Goal: Communication & Community: Answer question/provide support

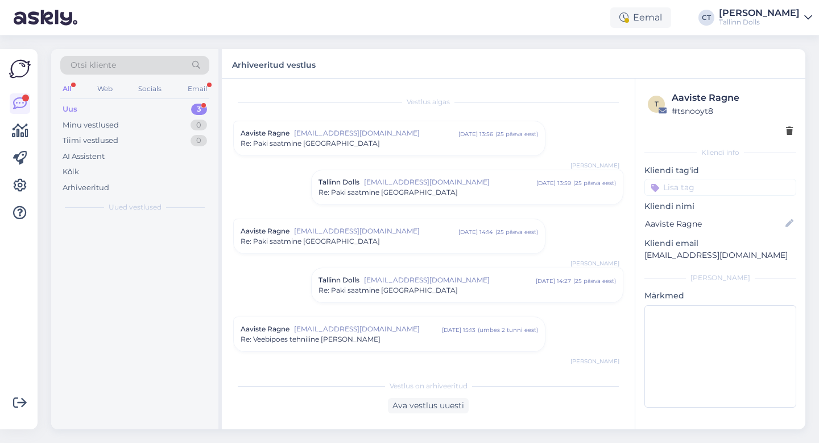
scroll to position [586, 0]
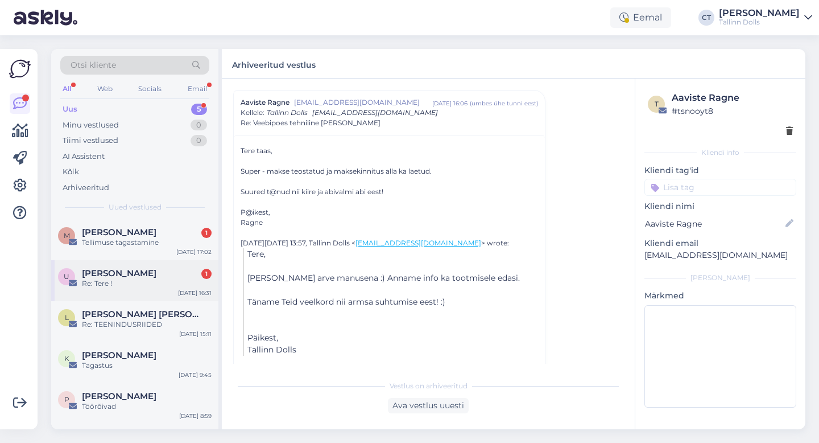
click at [132, 294] on div "U Ulvi Usgam 1 Re: Tere ! [DATE] 16:31" at bounding box center [134, 280] width 167 height 41
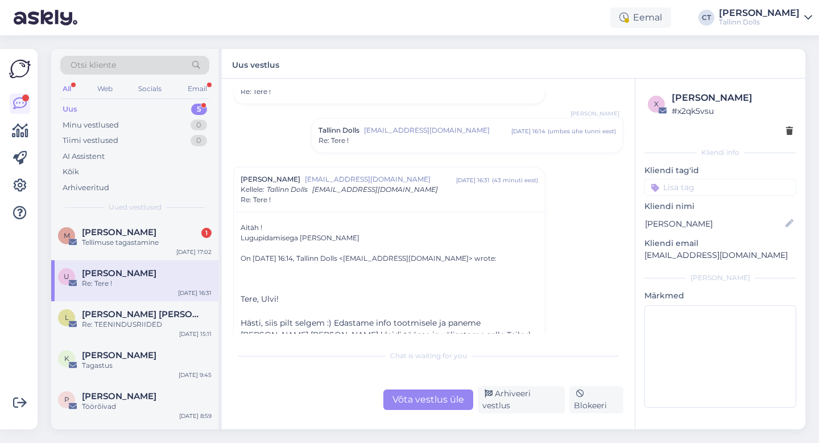
scroll to position [666, 0]
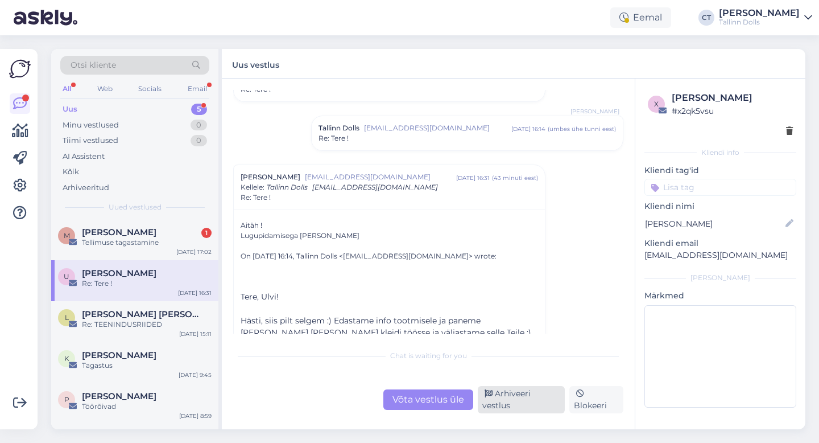
click at [533, 402] on div "Arhiveeri vestlus" at bounding box center [521, 399] width 87 height 27
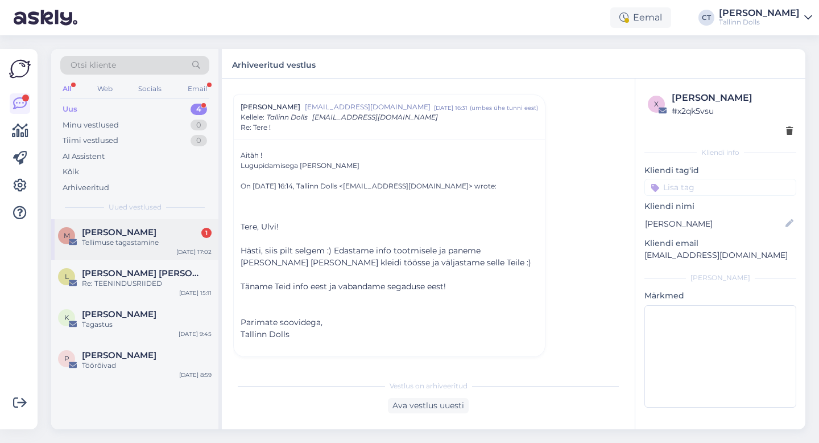
click at [146, 229] on span "[PERSON_NAME]" at bounding box center [119, 232] width 75 height 10
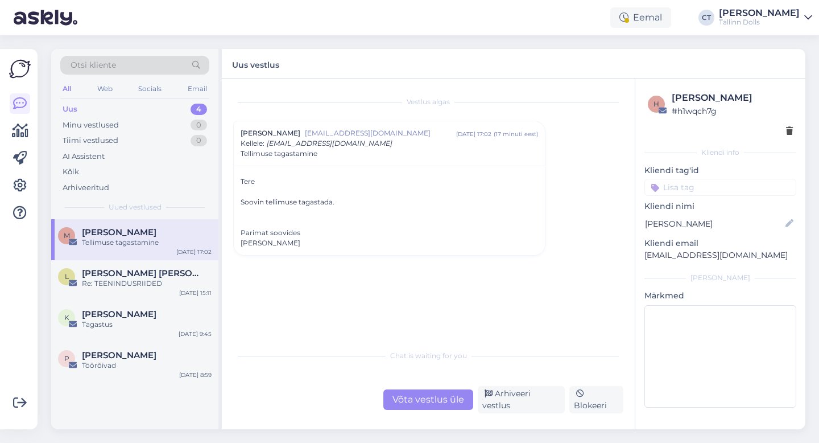
click at [443, 407] on div "Võta vestlus üle" at bounding box center [429, 399] width 90 height 20
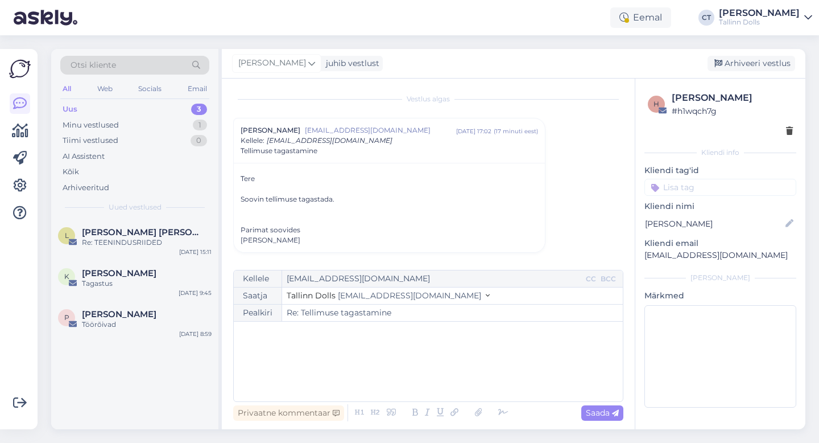
click at [428, 368] on div "﻿" at bounding box center [429, 361] width 378 height 68
drag, startPoint x: 768, startPoint y: 257, endPoint x: 644, endPoint y: 256, distance: 124.0
click at [644, 256] on div "h [PERSON_NAME] # h1wqch7g Kliendi info Kliendi tag'id Kliendi nimi [PERSON_NAM…" at bounding box center [721, 252] width 170 height 346
copy p "[EMAIL_ADDRESS][DOMAIN_NAME]"
click at [549, 346] on div "﻿" at bounding box center [429, 361] width 378 height 68
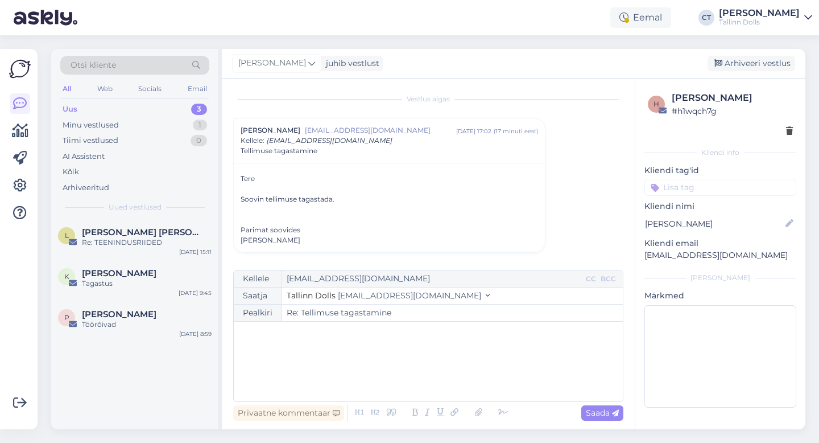
click at [324, 354] on div "﻿" at bounding box center [429, 361] width 378 height 68
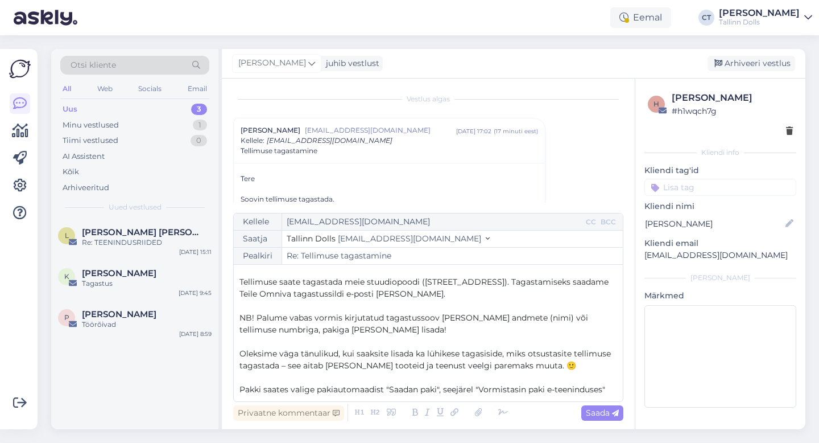
scroll to position [12, 0]
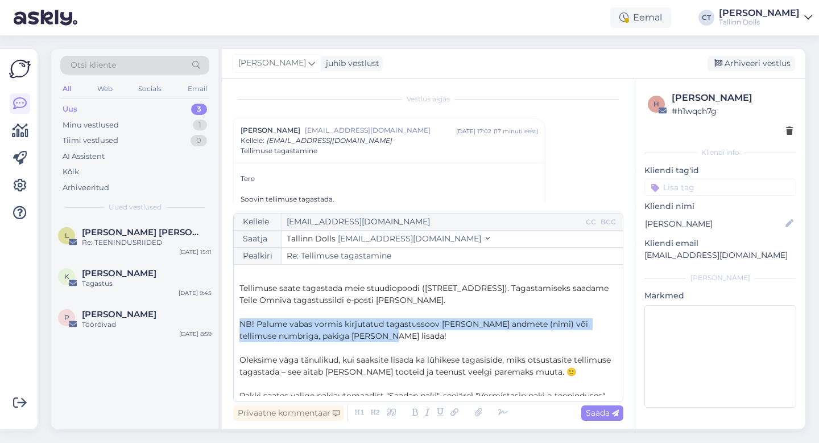
drag, startPoint x: 371, startPoint y: 333, endPoint x: 235, endPoint y: 320, distance: 136.6
click at [235, 320] on div "Kellele [EMAIL_ADDRESS][DOMAIN_NAME] CC BCC Saatja Tallinn Dolls [EMAIL_ADDRESS…" at bounding box center [428, 307] width 390 height 189
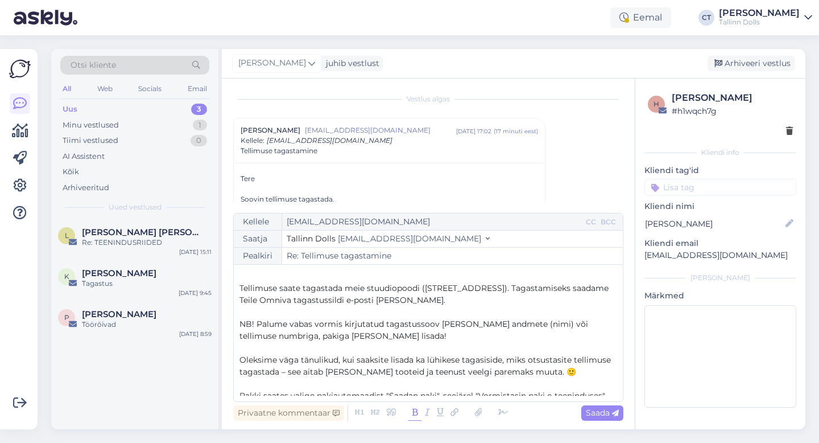
click at [413, 410] on icon at bounding box center [415, 413] width 13 height 16
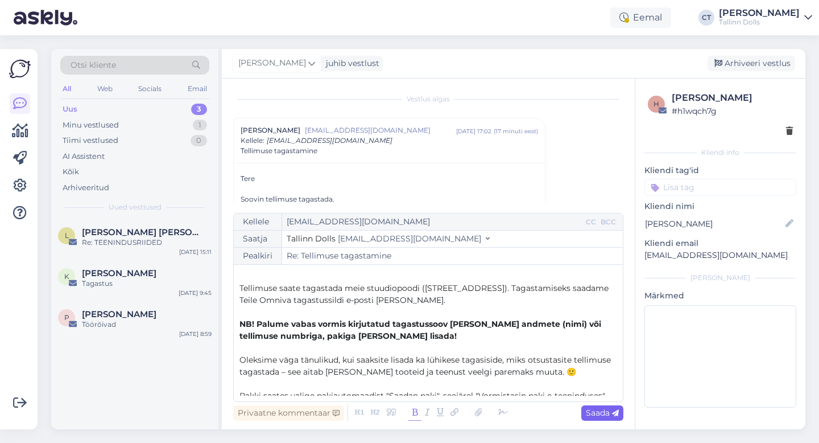
click at [604, 413] on span "Saada" at bounding box center [602, 412] width 33 height 10
type input "Re: Re: Tellimuse tagastamine"
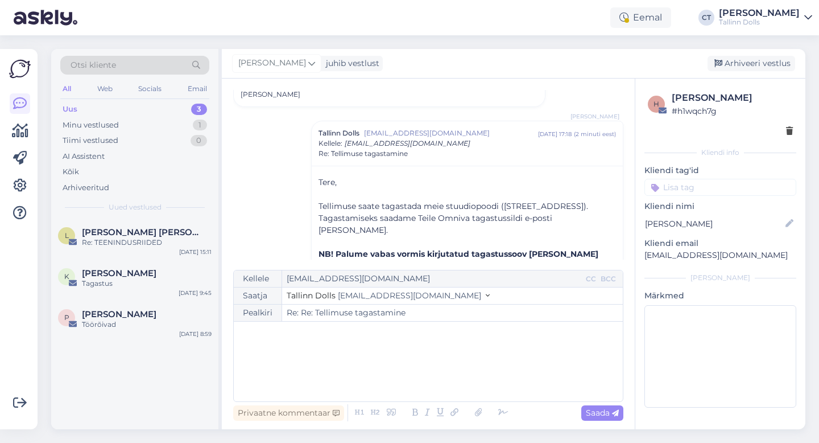
scroll to position [149, 0]
drag, startPoint x: 772, startPoint y: 263, endPoint x: 637, endPoint y: 253, distance: 135.2
click at [637, 253] on div "h [PERSON_NAME] # h1wqch7g Kliendi info Kliendi tag'id Kliendi nimi [PERSON_NAM…" at bounding box center [721, 252] width 170 height 346
copy p "[EMAIL_ADDRESS][DOMAIN_NAME]"
click at [774, 60] on div "Arhiveeri vestlus" at bounding box center [752, 63] width 88 height 15
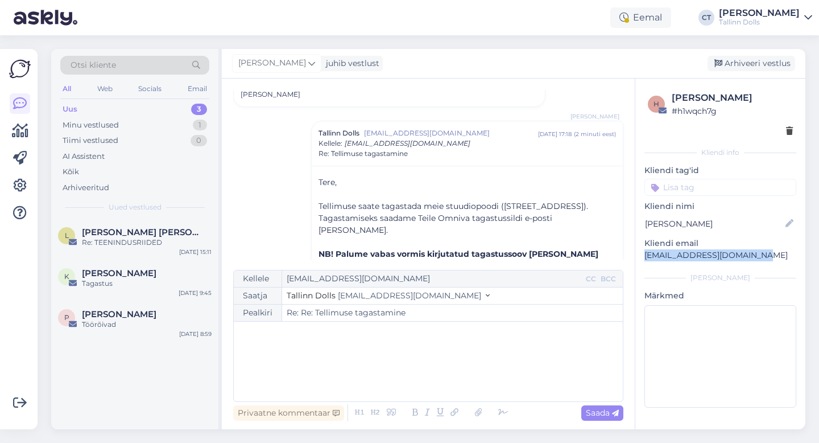
scroll to position [179, 0]
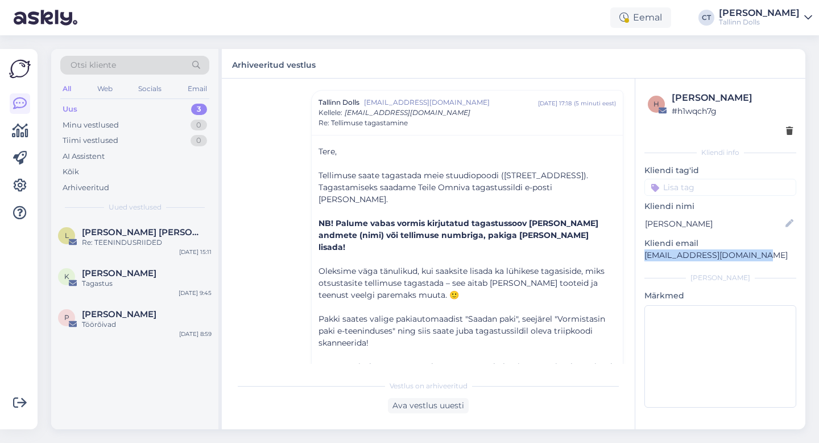
click at [145, 114] on div "Uus 3" at bounding box center [134, 109] width 149 height 16
click at [139, 229] on div "[PERSON_NAME] [PERSON_NAME]" at bounding box center [147, 232] width 130 height 10
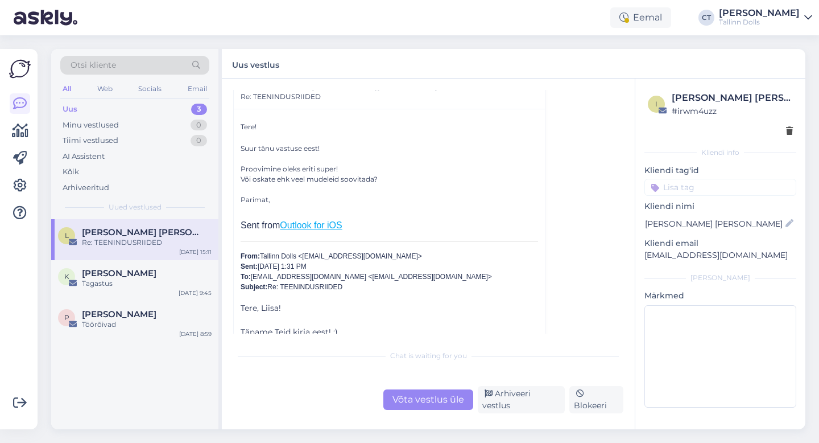
scroll to position [160, 0]
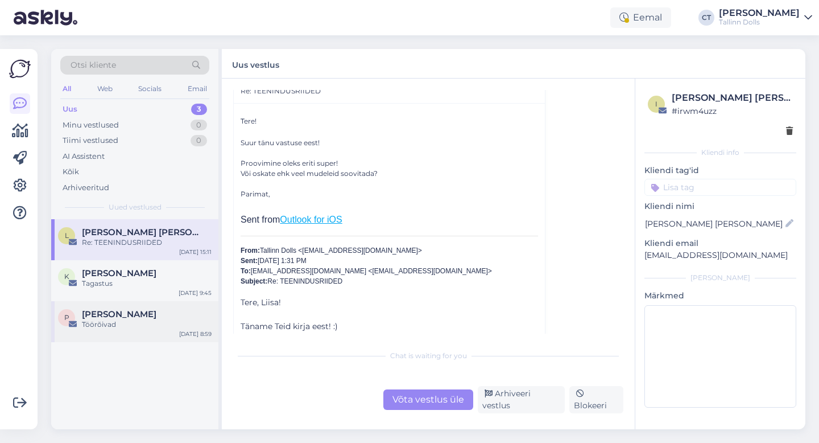
click at [141, 301] on div "P [PERSON_NAME] Töörõivad [DATE] 8:59" at bounding box center [134, 321] width 167 height 41
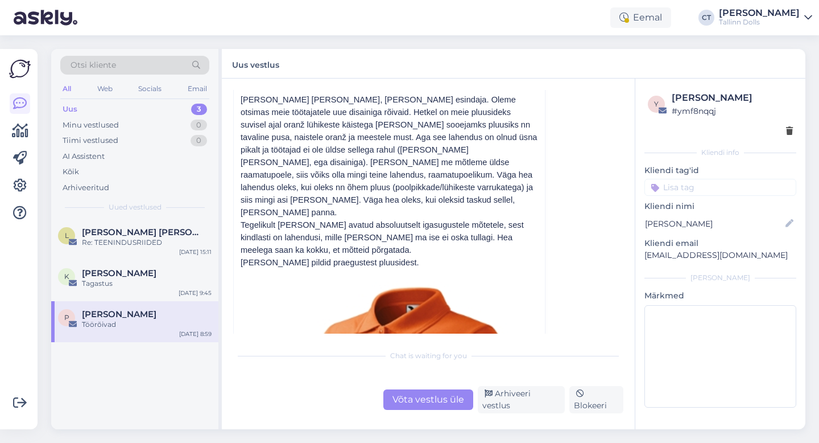
scroll to position [111, 0]
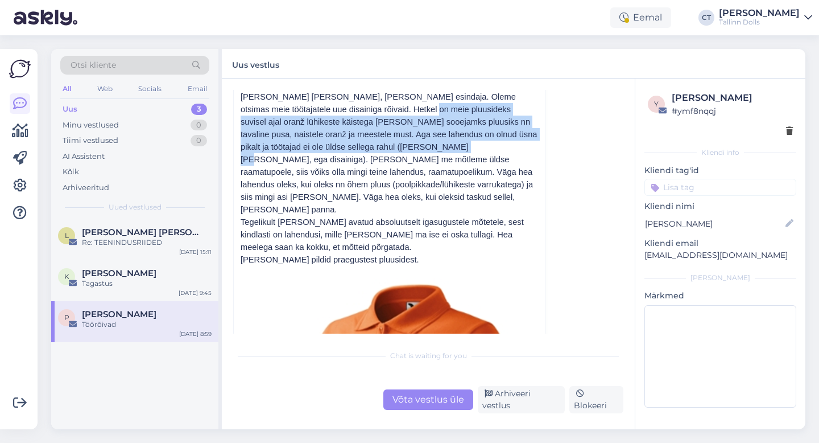
drag, startPoint x: 379, startPoint y: 109, endPoint x: 372, endPoint y: 143, distance: 34.9
click at [372, 143] on p "[PERSON_NAME] [PERSON_NAME], [PERSON_NAME] esindaja. Oleme otsimas meie töötaja…" at bounding box center [390, 152] width 298 height 125
copy p "pluusideks suvisel ajal oranž lühikeste käistega [PERSON_NAME] sooejamks pluusi…"
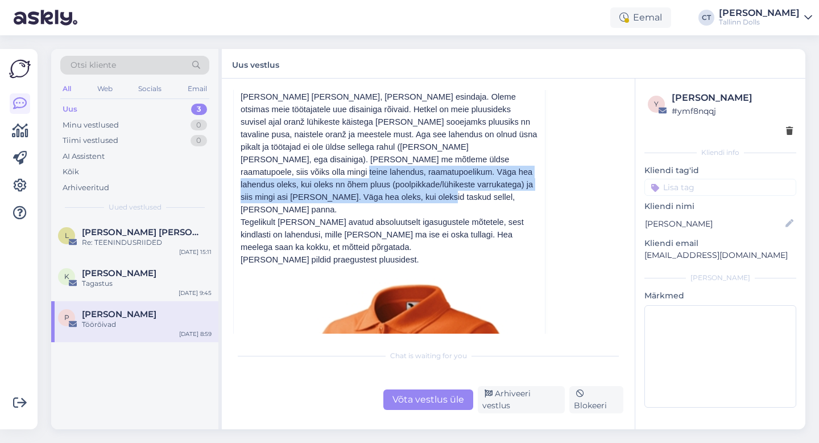
drag, startPoint x: 440, startPoint y: 160, endPoint x: 519, endPoint y: 183, distance: 81.8
click at [519, 183] on p "[PERSON_NAME] [PERSON_NAME], [PERSON_NAME] esindaja. Oleme otsimas meie töötaja…" at bounding box center [390, 152] width 298 height 125
copy p "Väga hea lahendus oleks, kui oleks nn õhem pluus (poolpikkade/lühikeste varruka…"
click at [128, 106] on div "Uus 3" at bounding box center [134, 109] width 149 height 16
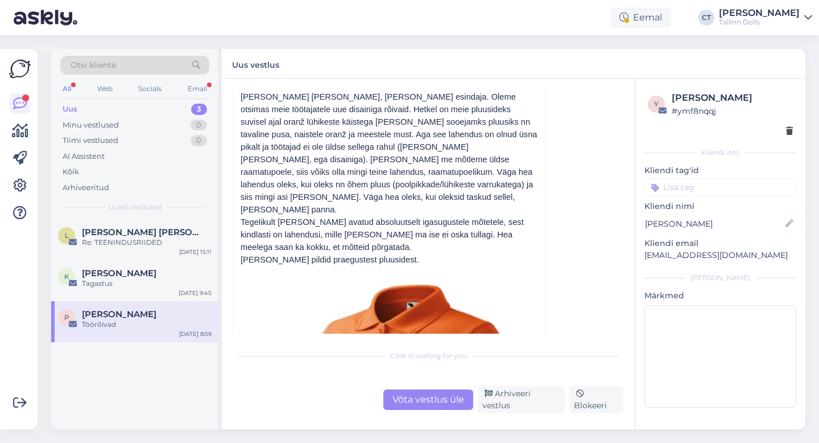
click at [80, 110] on div "Uus 3" at bounding box center [134, 109] width 149 height 16
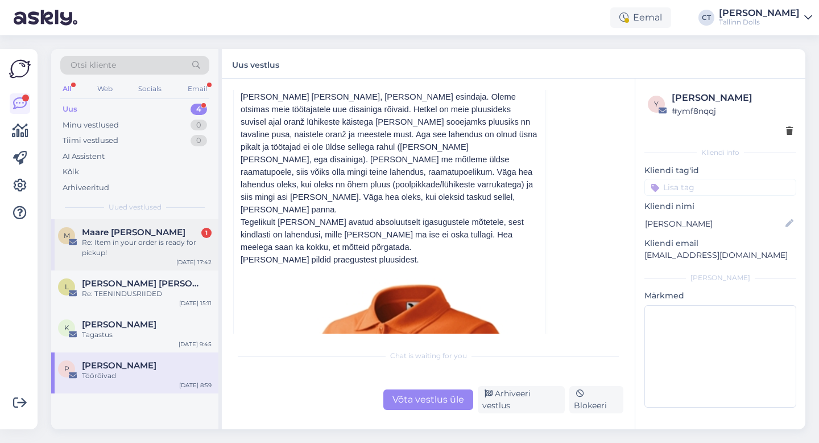
click at [102, 262] on div "M Maare [PERSON_NAME] 1 Re: Item in your order is ready for pickup! [DATE] 17:42" at bounding box center [134, 244] width 167 height 51
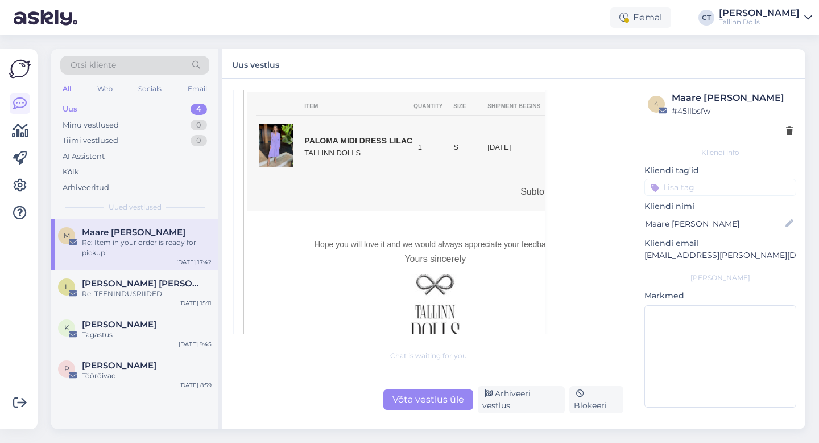
scroll to position [841, 0]
